Goal: Information Seeking & Learning: Find contact information

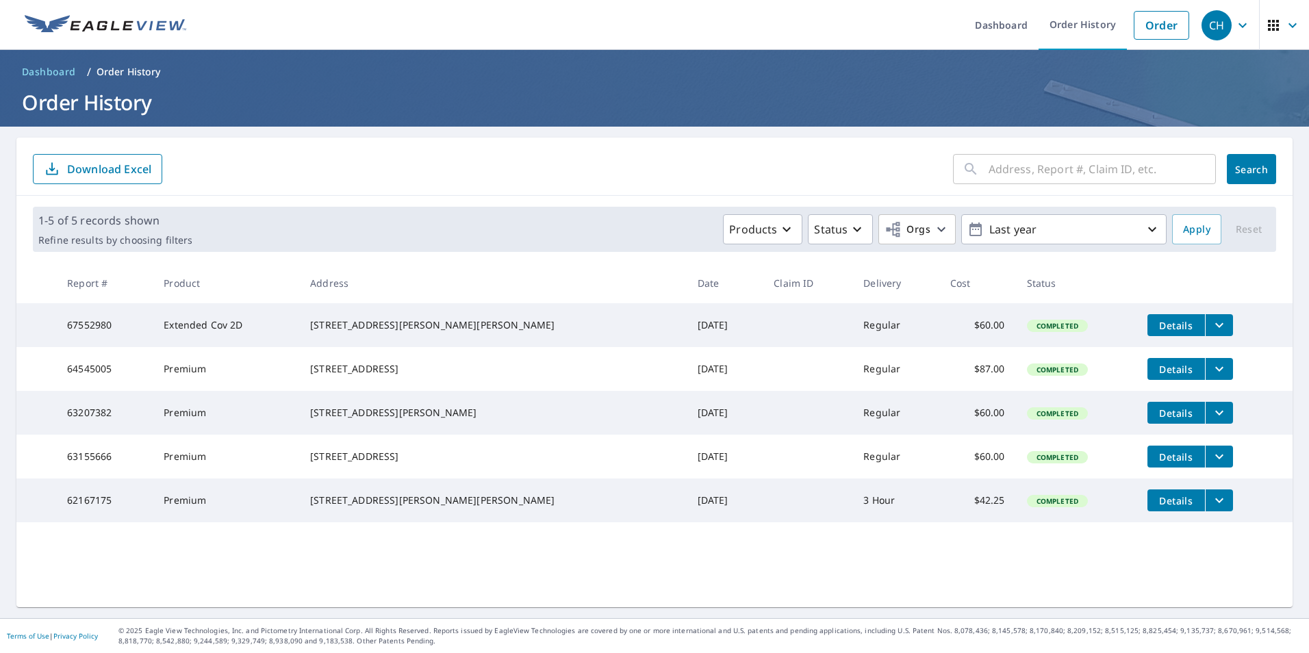
click at [1285, 24] on icon "button" at bounding box center [1293, 25] width 16 height 16
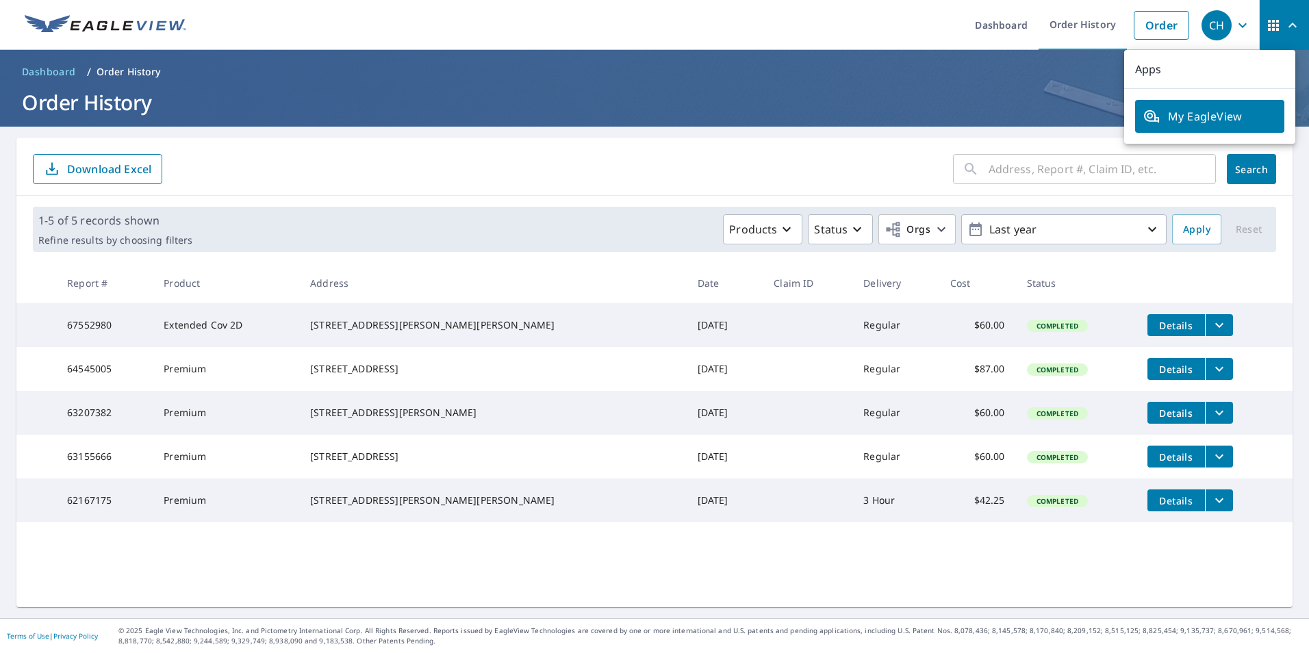
click at [1235, 23] on icon "button" at bounding box center [1243, 25] width 16 height 16
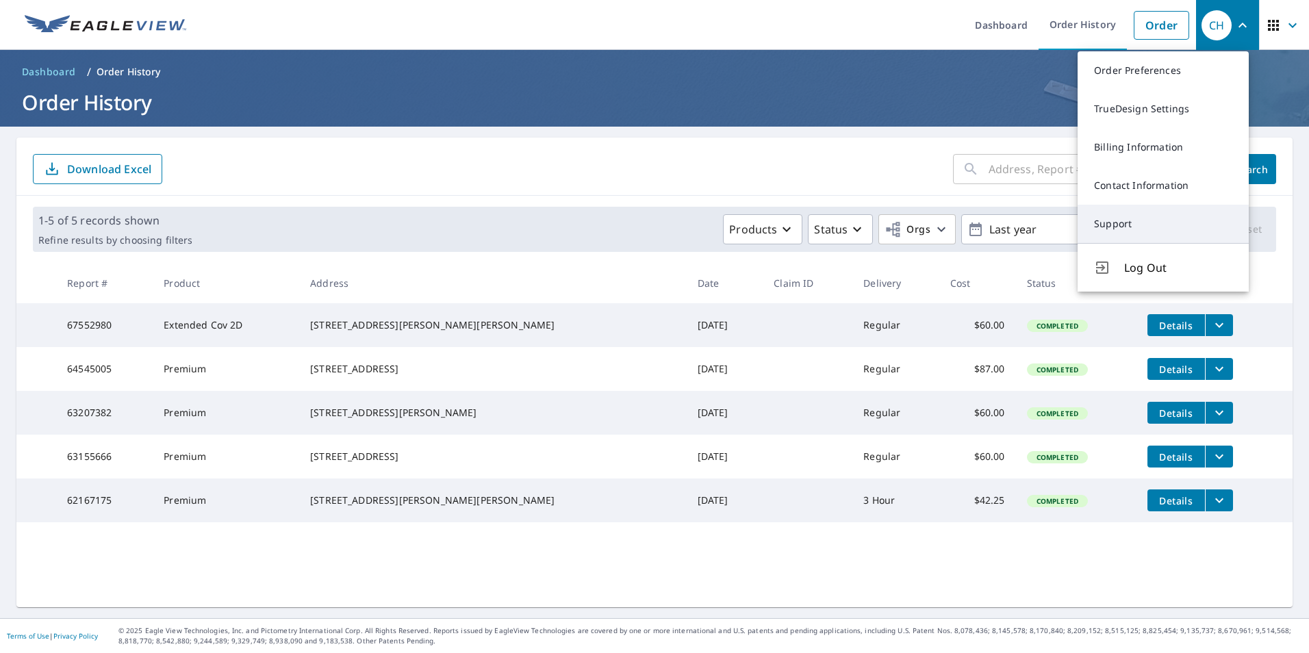
click at [1126, 224] on link "Support" at bounding box center [1163, 224] width 171 height 38
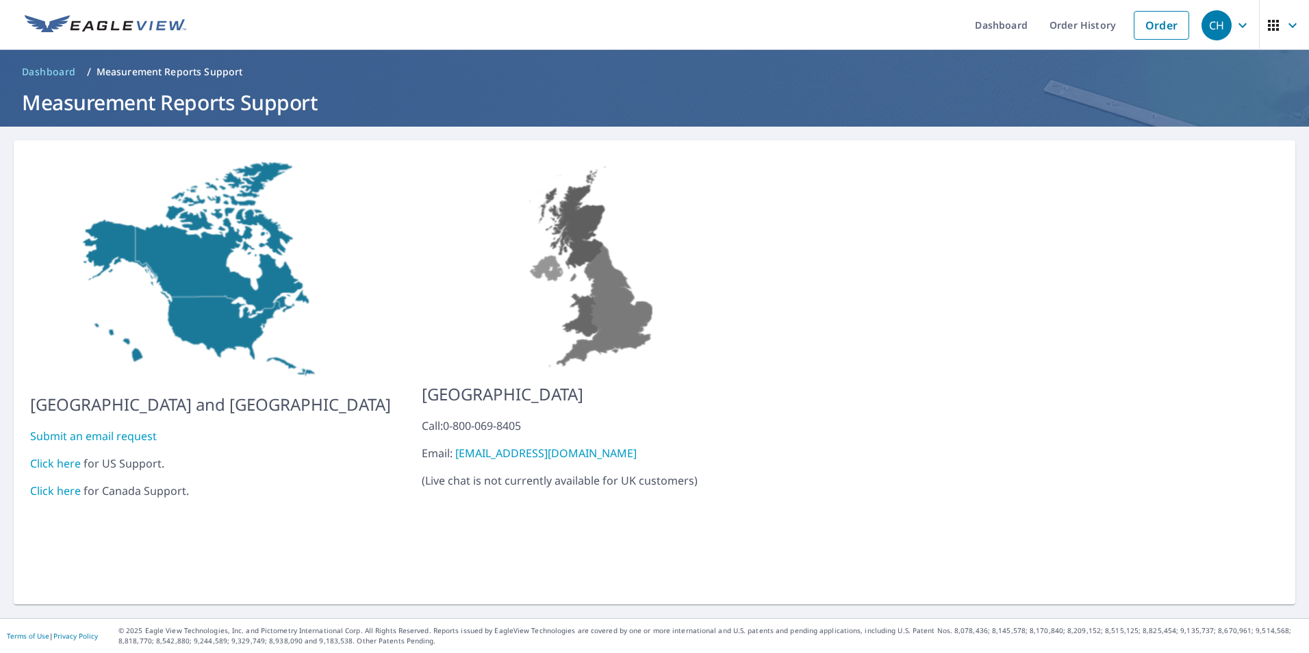
click at [66, 456] on link "Click here" at bounding box center [55, 463] width 51 height 15
click at [1235, 24] on icon "button" at bounding box center [1243, 25] width 16 height 16
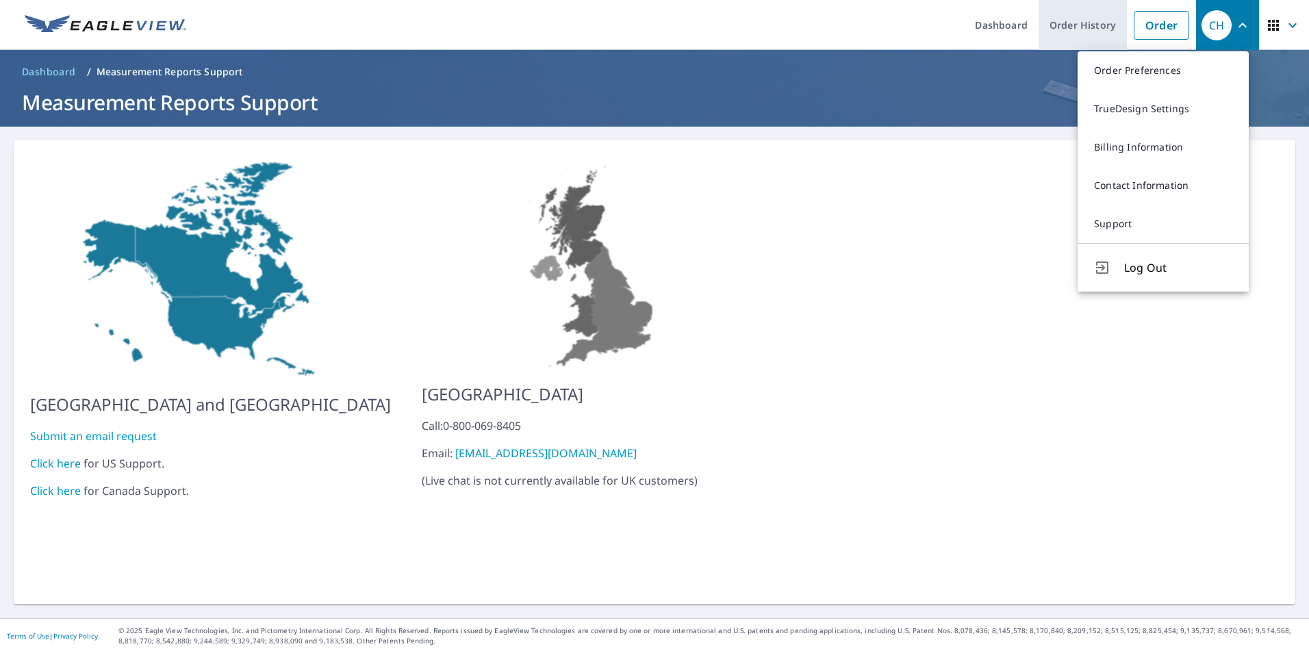
click at [1064, 27] on link "Order History" at bounding box center [1083, 25] width 88 height 50
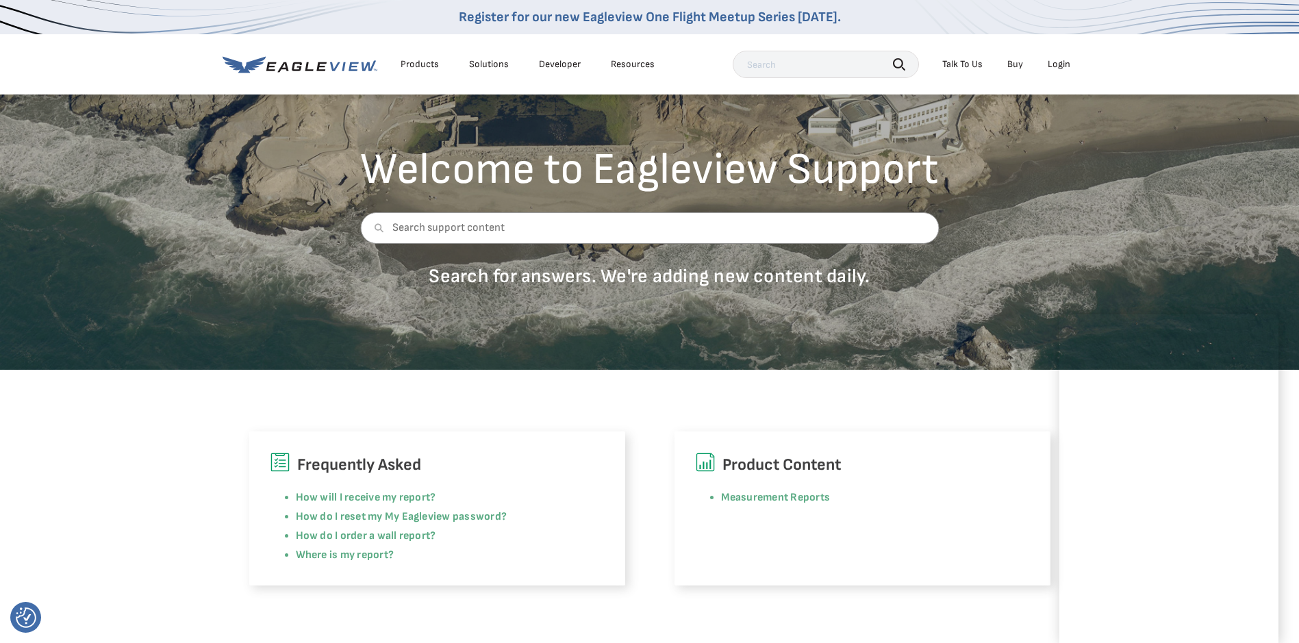
scroll to position [137, 0]
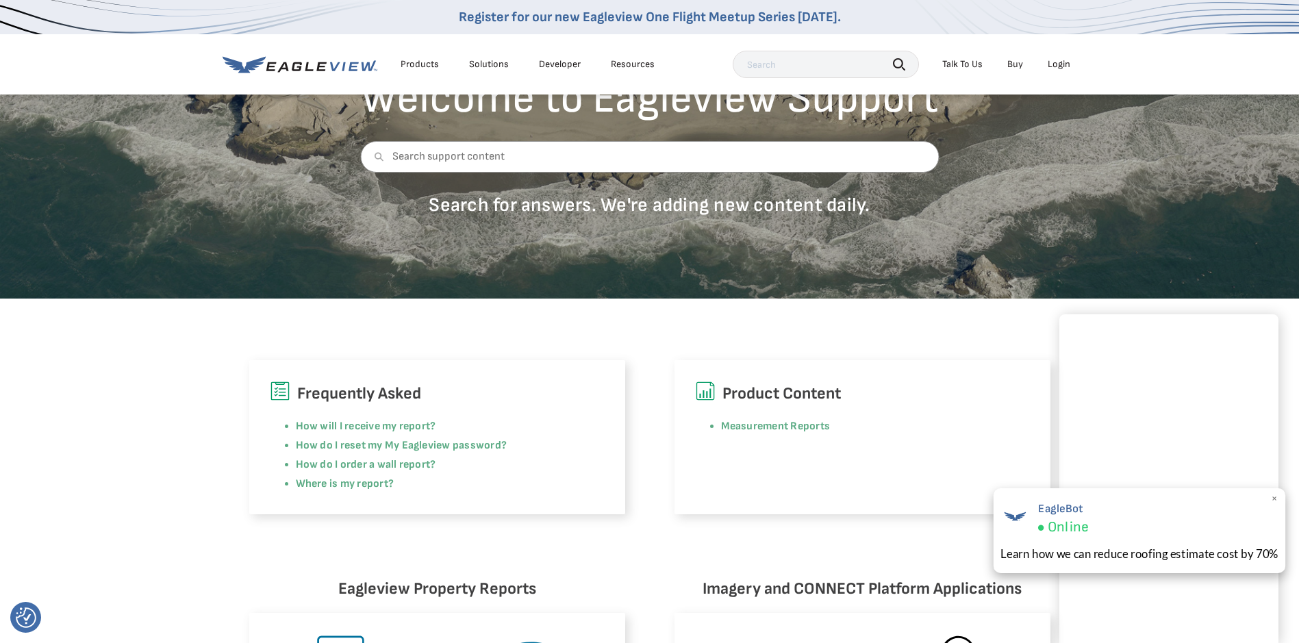
click at [1277, 498] on span "×" at bounding box center [1275, 499] width 8 height 14
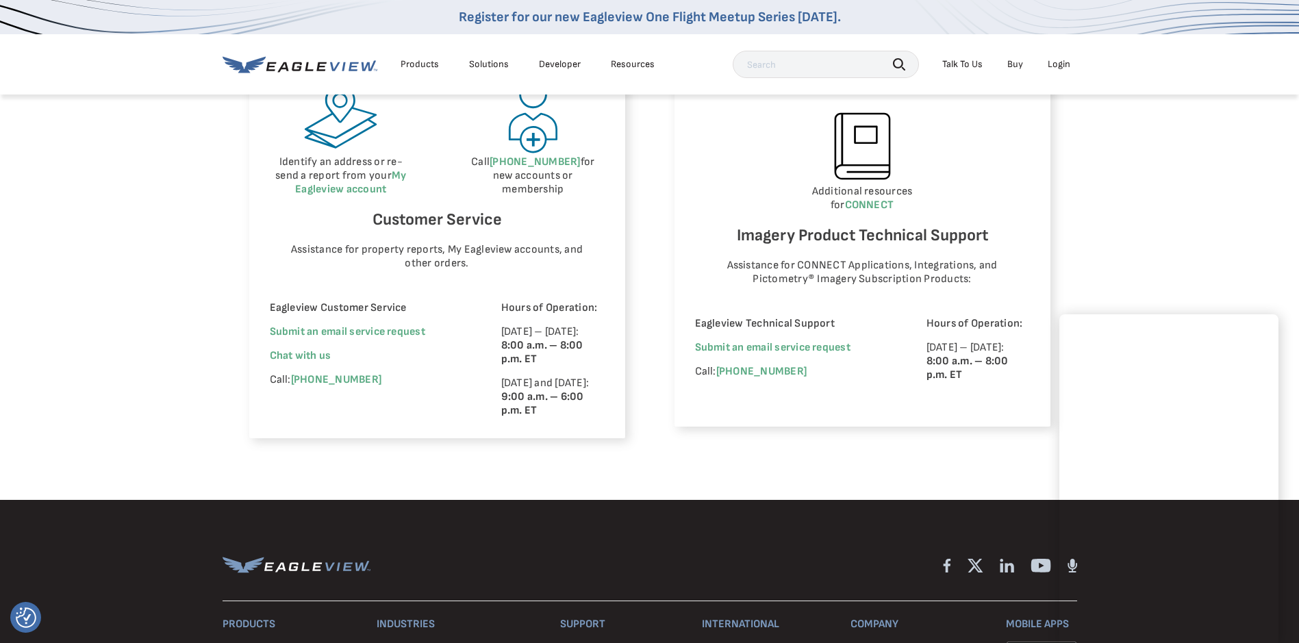
scroll to position [822, 0]
